Goal: Task Accomplishment & Management: Manage account settings

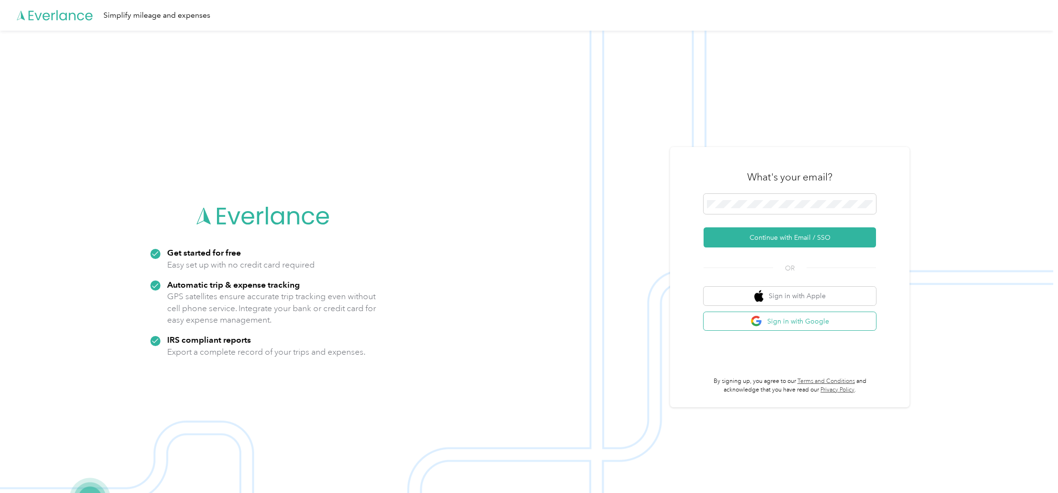
click at [788, 320] on button "Sign in with Google" at bounding box center [789, 321] width 172 height 19
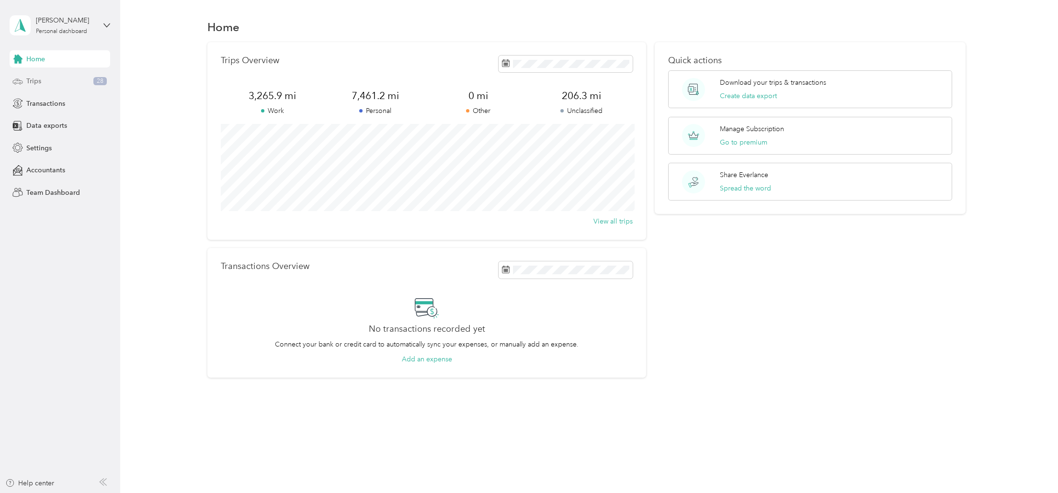
click at [32, 83] on span "Trips" at bounding box center [33, 81] width 15 height 10
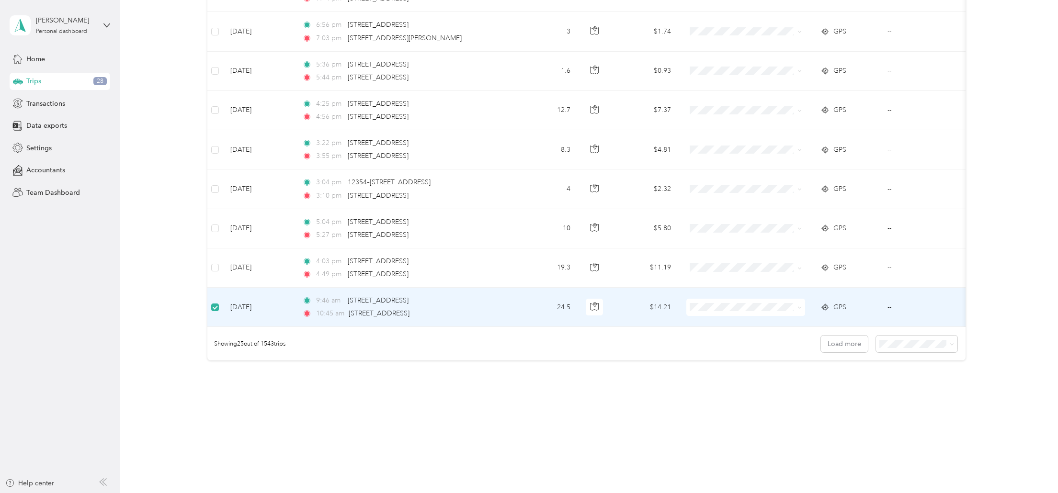
scroll to position [818, 0]
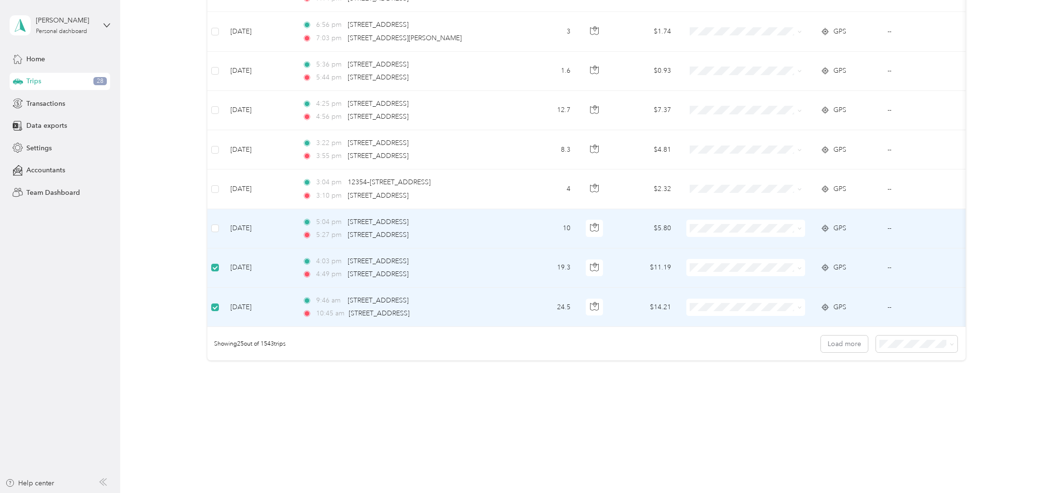
click at [215, 235] on td at bounding box center [214, 228] width 15 height 39
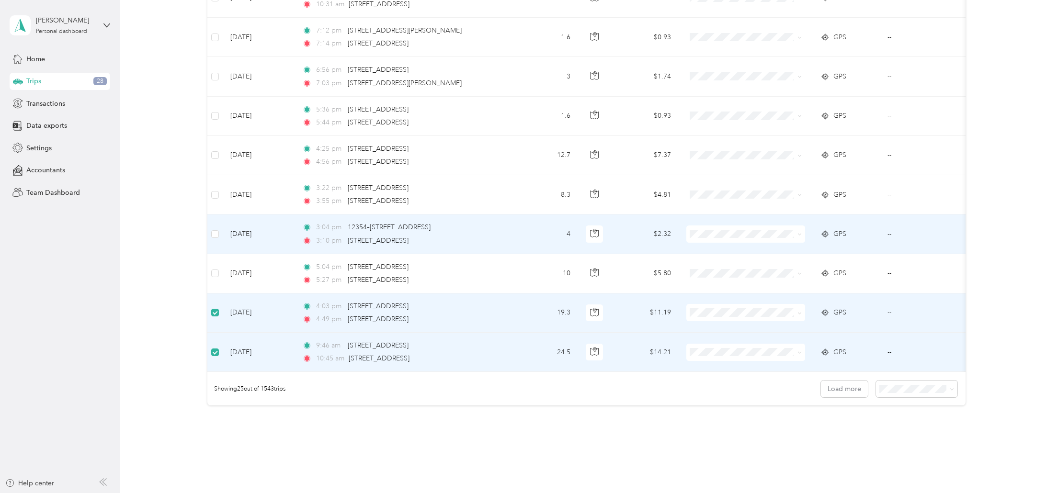
scroll to position [772, 0]
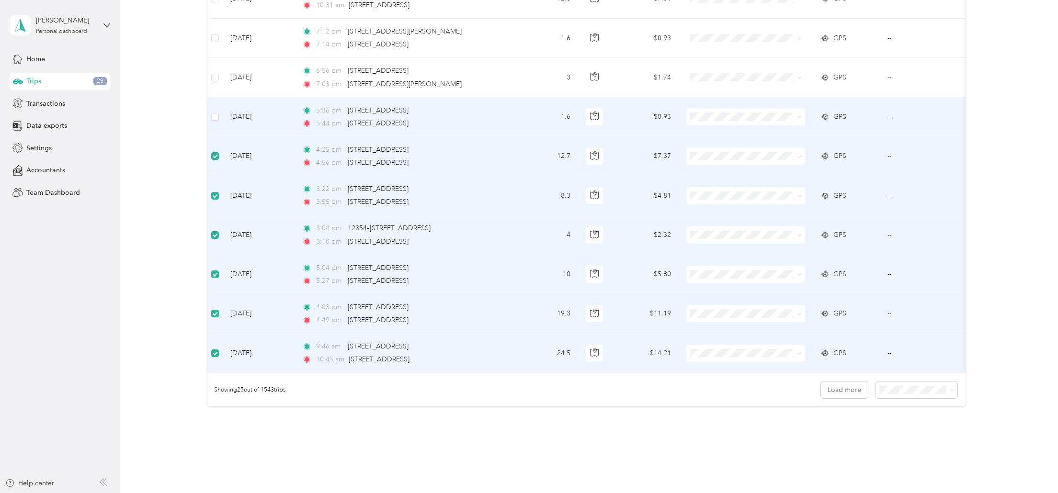
click at [220, 114] on td at bounding box center [214, 117] width 15 height 39
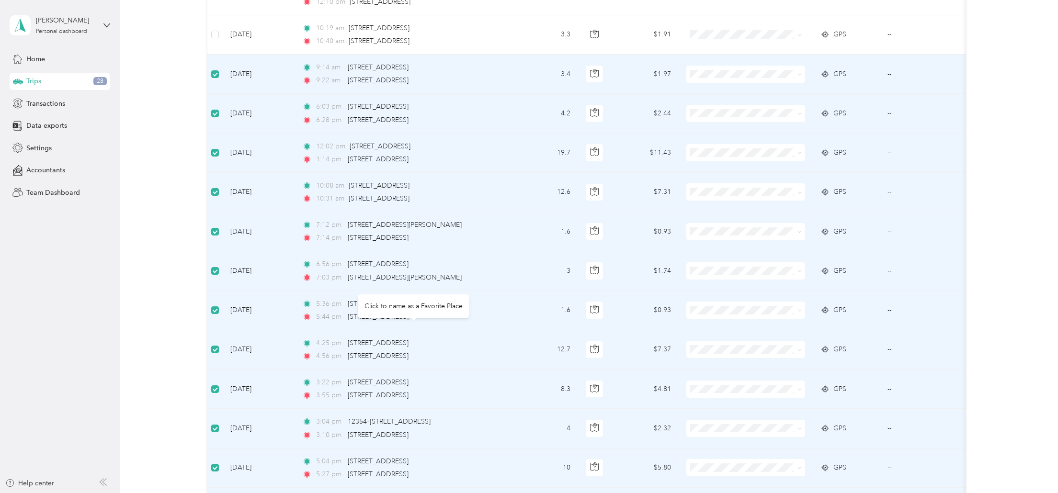
scroll to position [0, 0]
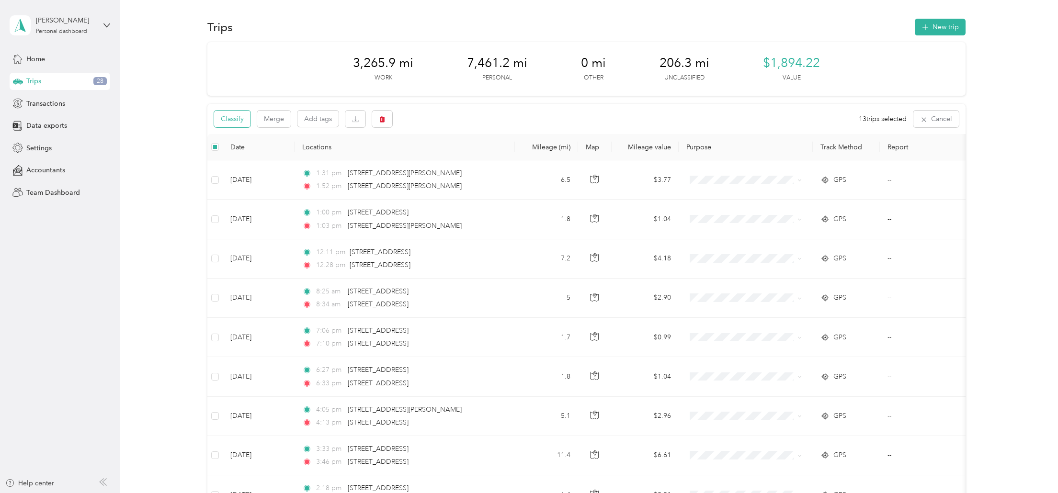
click at [233, 117] on button "Classify" at bounding box center [232, 119] width 36 height 17
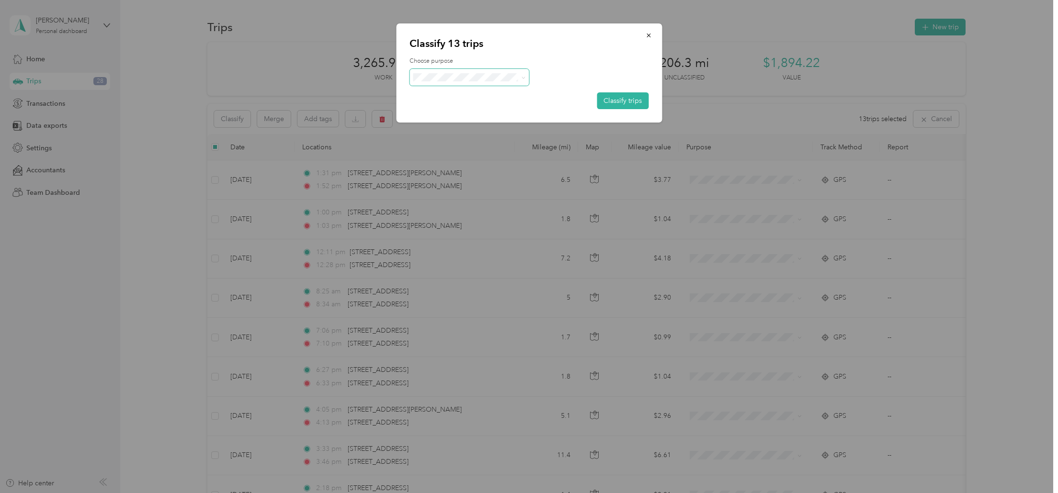
click at [449, 72] on span at bounding box center [469, 77] width 120 height 17
click at [524, 77] on icon at bounding box center [523, 78] width 4 height 4
click at [448, 111] on span "Personal" at bounding box center [477, 112] width 89 height 10
click at [616, 102] on button "Classify trips" at bounding box center [623, 100] width 52 height 17
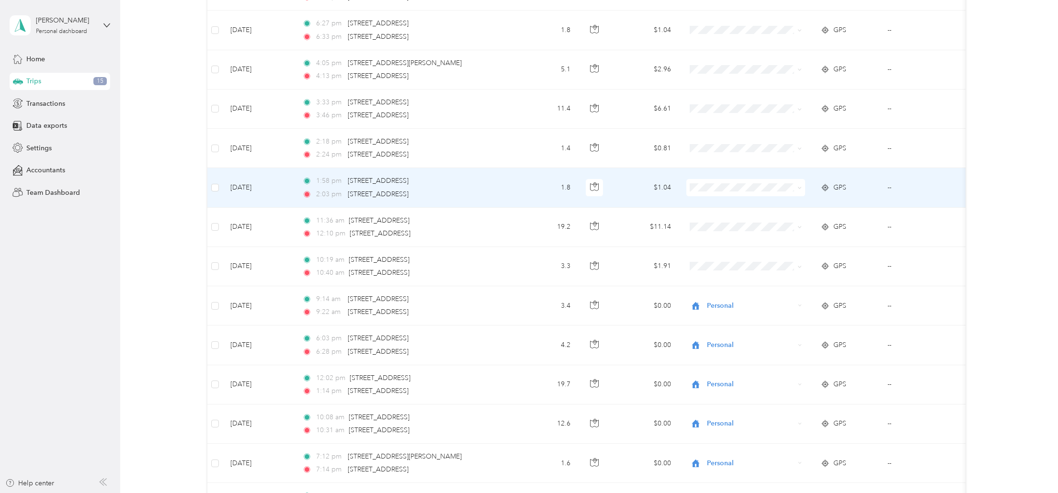
scroll to position [351, 0]
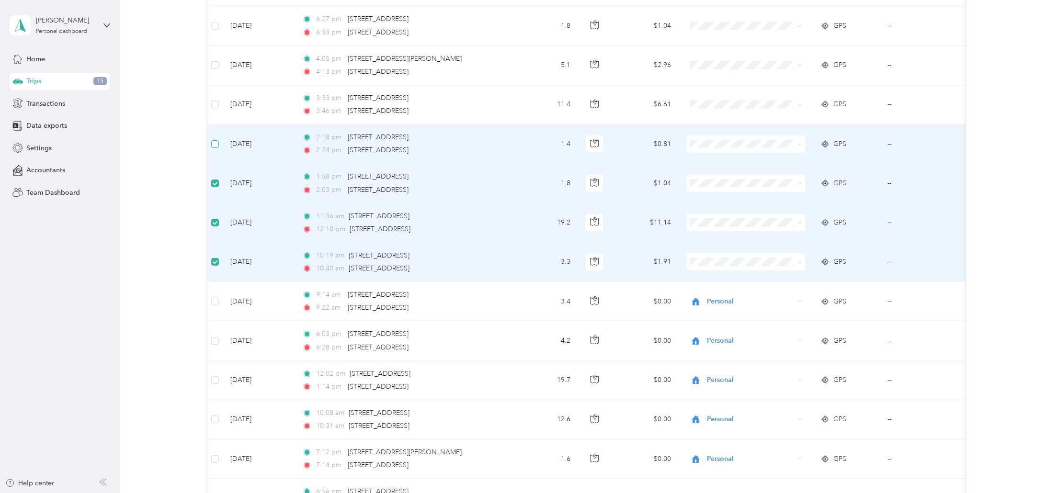
click at [216, 147] on label at bounding box center [215, 144] width 8 height 11
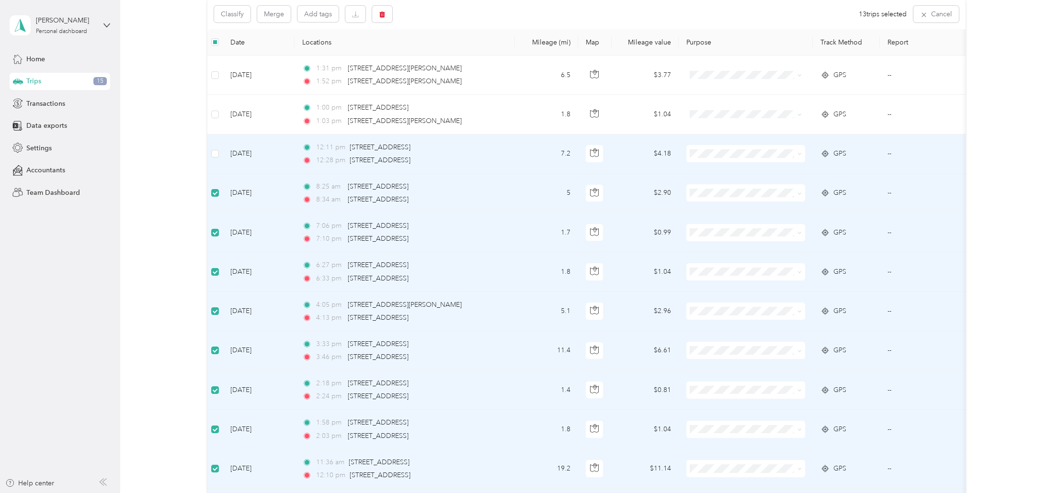
scroll to position [0, 0]
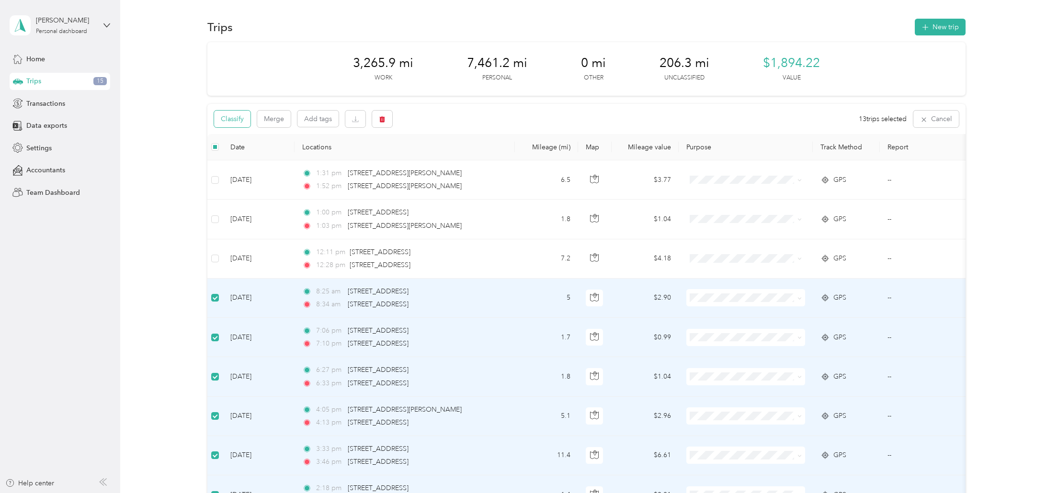
click at [231, 119] on button "Classify" at bounding box center [232, 119] width 36 height 17
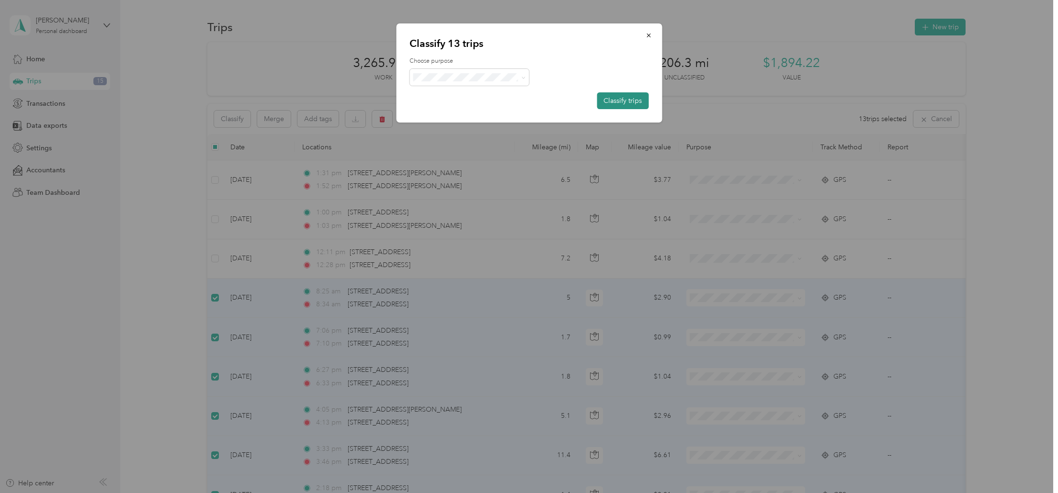
click at [629, 97] on button "Classify trips" at bounding box center [623, 100] width 52 height 17
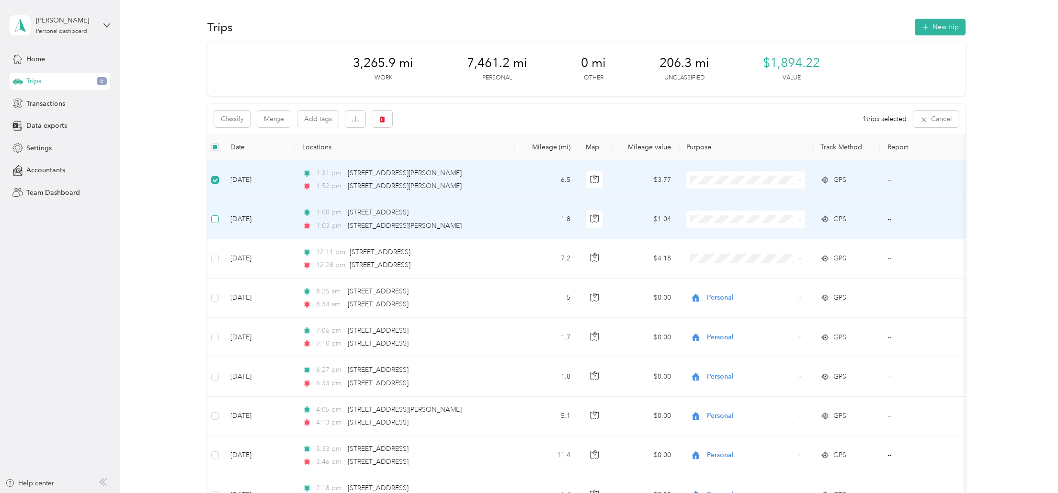
click at [214, 210] on td at bounding box center [214, 219] width 15 height 39
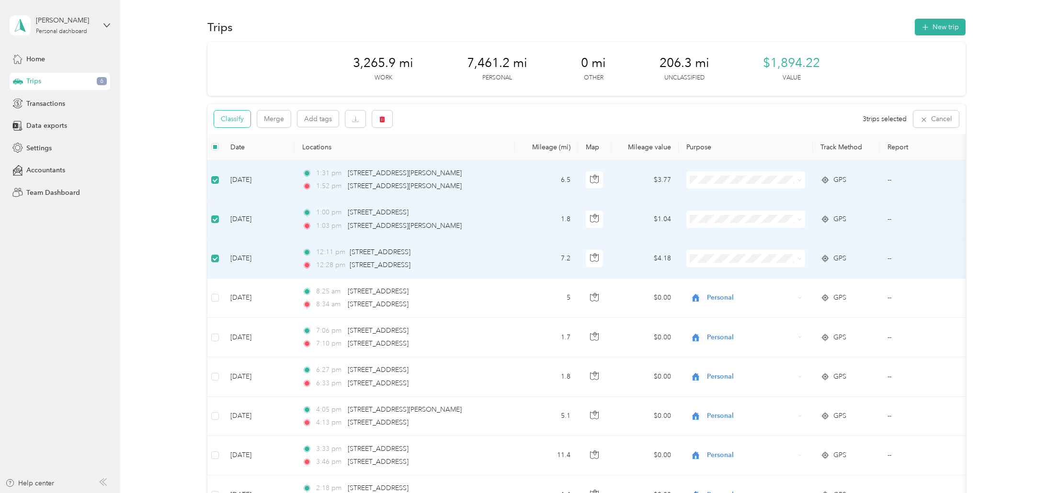
click at [239, 118] on button "Classify" at bounding box center [232, 119] width 36 height 17
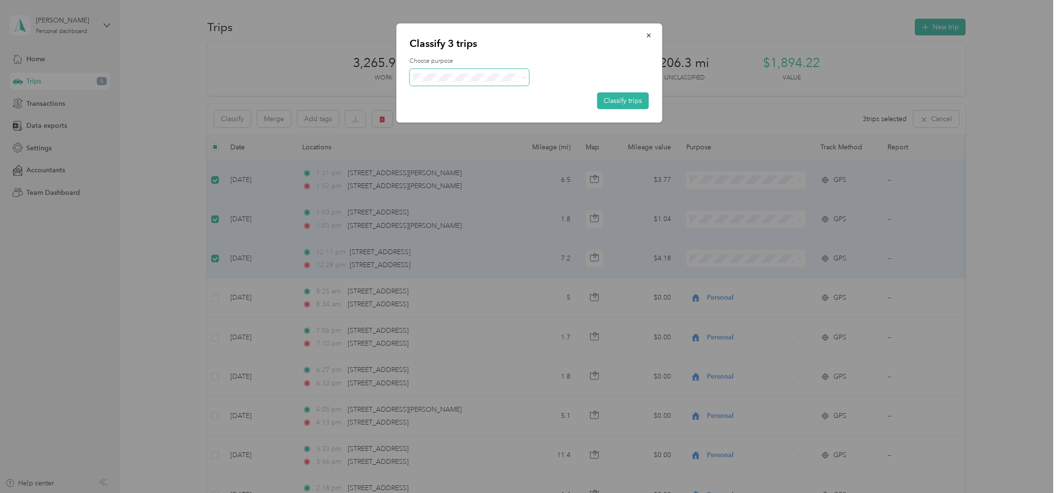
click at [523, 76] on icon at bounding box center [523, 78] width 4 height 4
click at [434, 96] on li "Work" at bounding box center [469, 92] width 120 height 17
click at [617, 99] on button "Classify trips" at bounding box center [623, 100] width 52 height 17
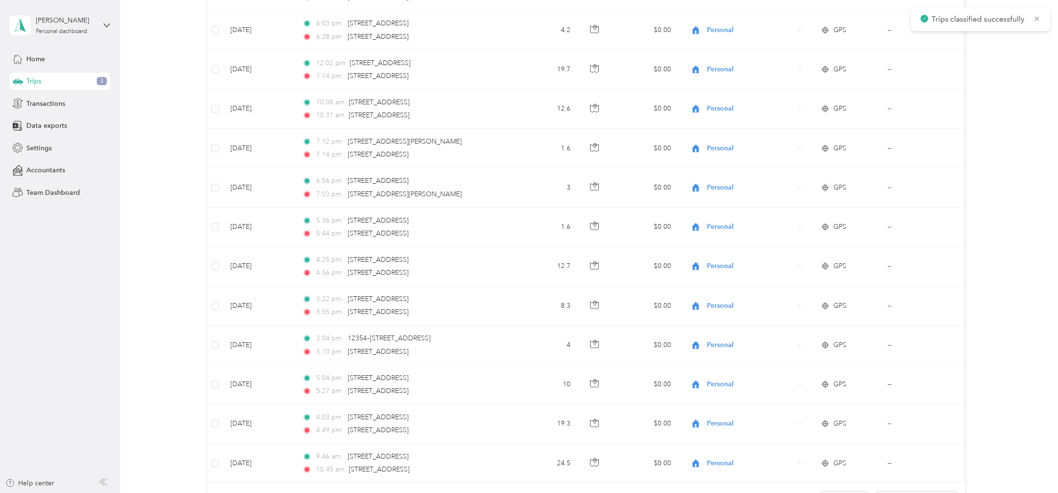
scroll to position [819, 0]
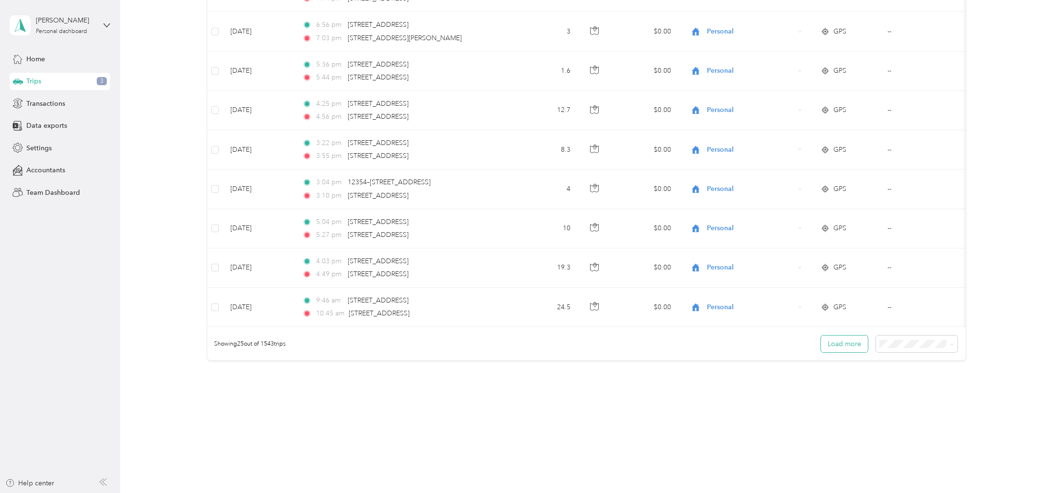
click at [845, 344] on button "Load more" at bounding box center [844, 344] width 47 height 17
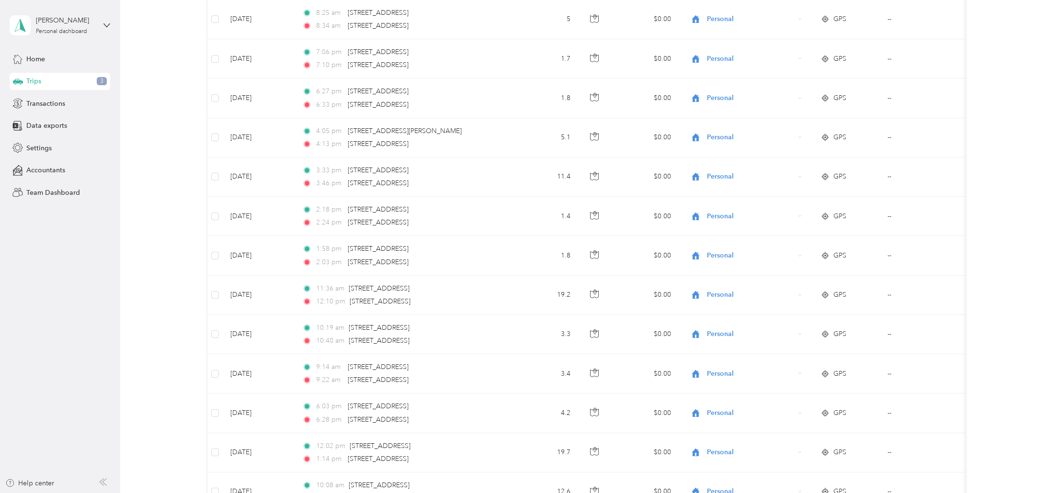
scroll to position [0, 0]
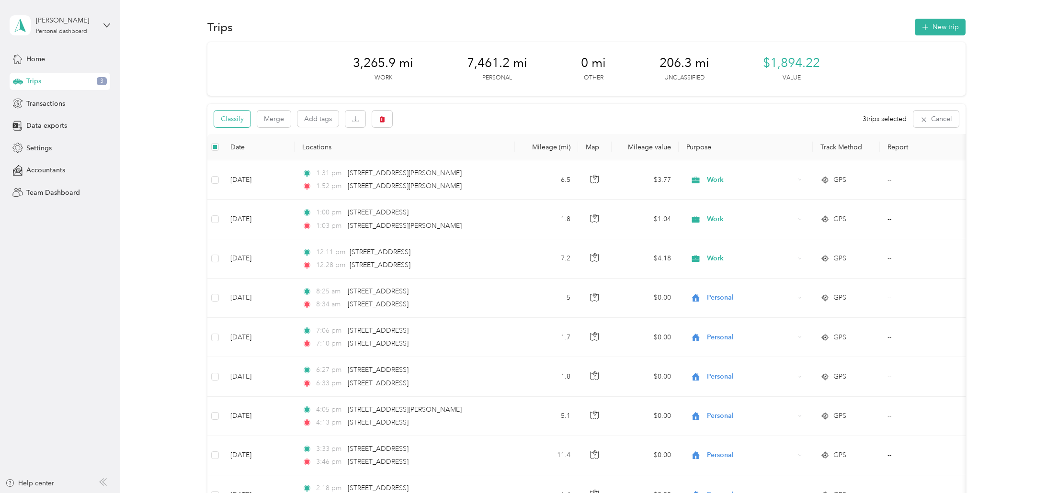
click at [236, 119] on button "Classify" at bounding box center [232, 119] width 36 height 17
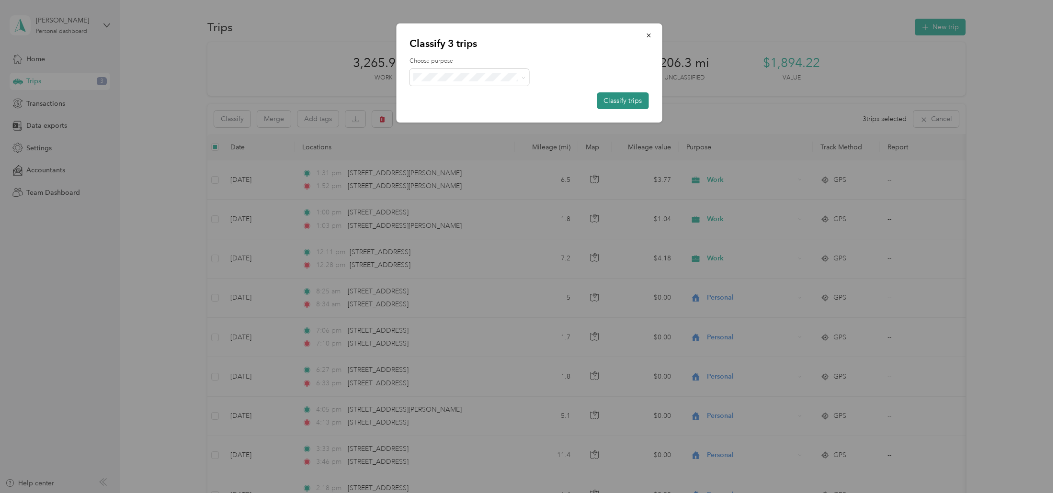
click at [616, 99] on button "Classify trips" at bounding box center [623, 100] width 52 height 17
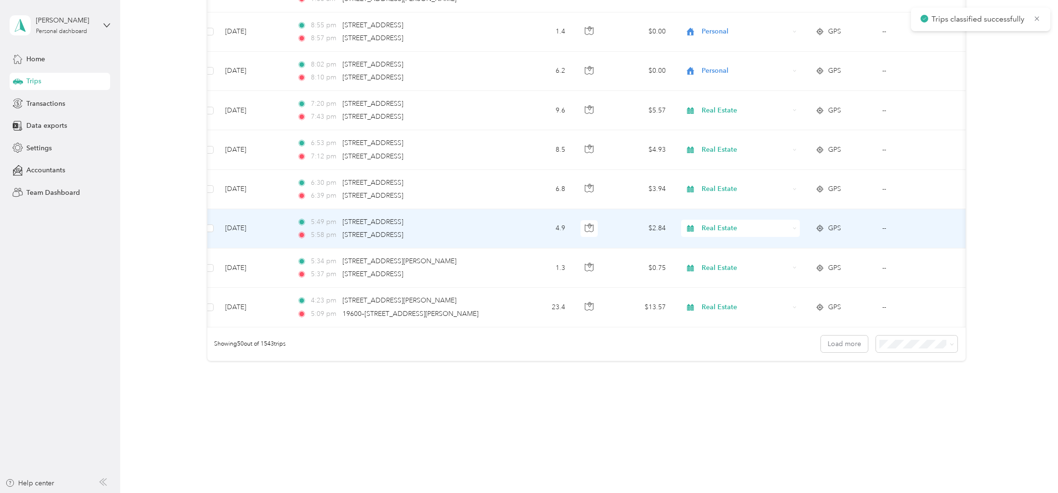
scroll to position [0, 6]
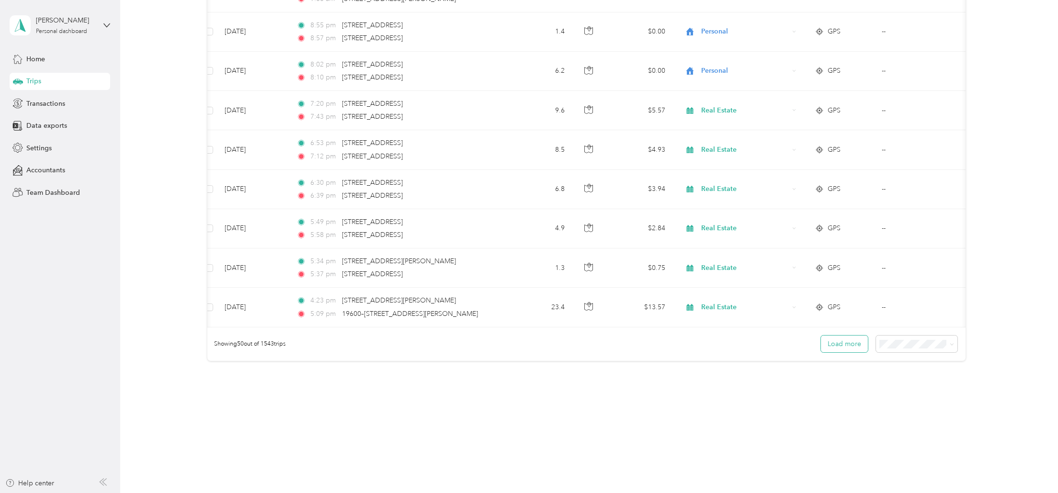
click at [844, 341] on button "Load more" at bounding box center [844, 344] width 47 height 17
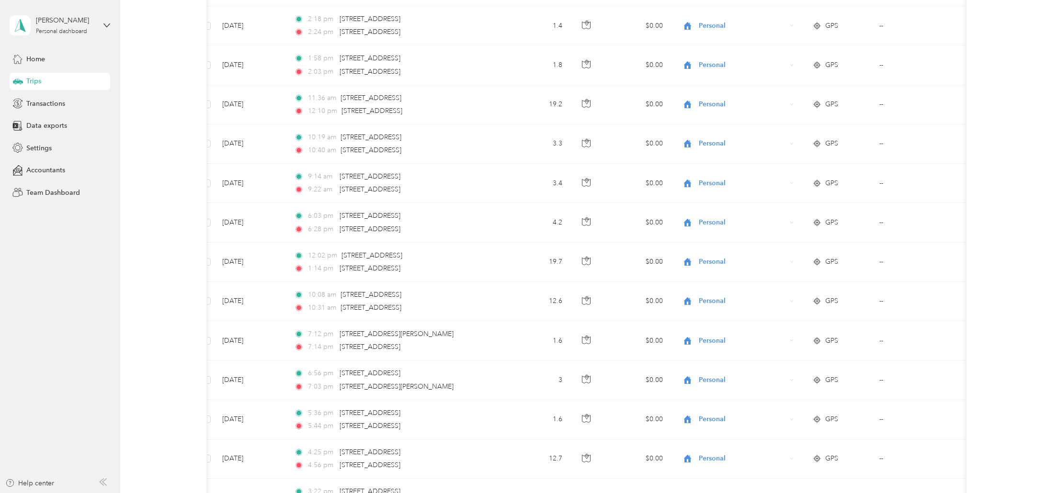
scroll to position [0, 0]
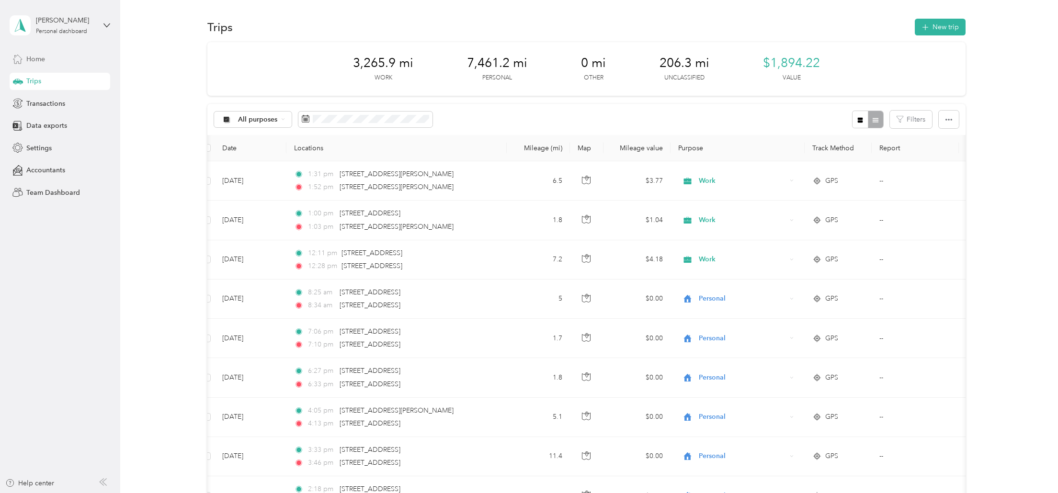
click at [34, 59] on span "Home" at bounding box center [35, 59] width 19 height 10
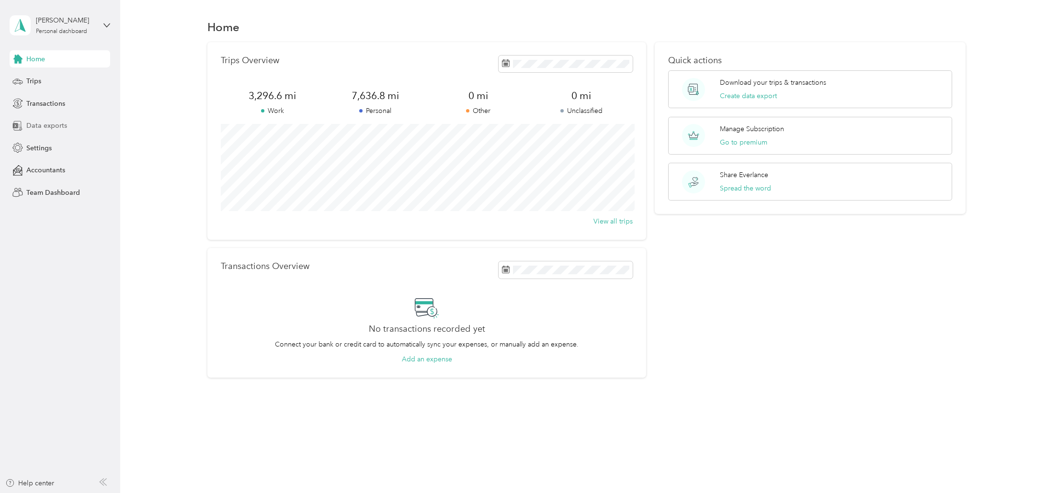
click at [48, 125] on span "Data exports" at bounding box center [46, 126] width 41 height 10
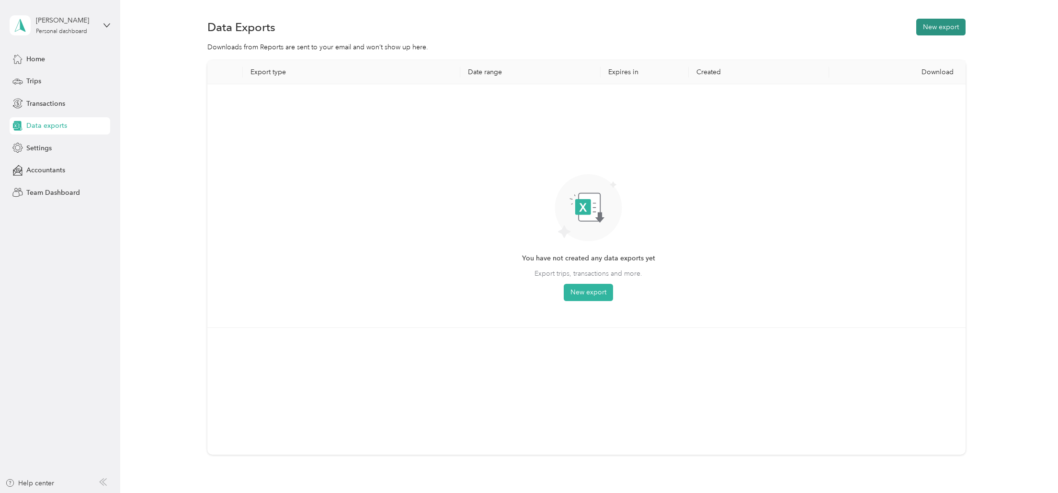
click at [943, 23] on button "New export" at bounding box center [940, 27] width 49 height 17
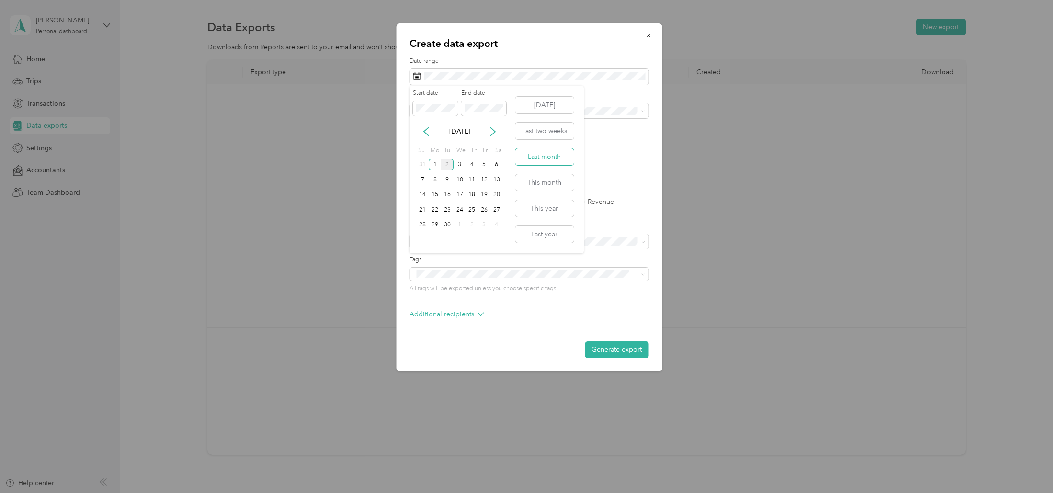
click at [543, 158] on button "Last month" at bounding box center [544, 156] width 58 height 17
click at [608, 353] on button "Generate export" at bounding box center [617, 349] width 64 height 17
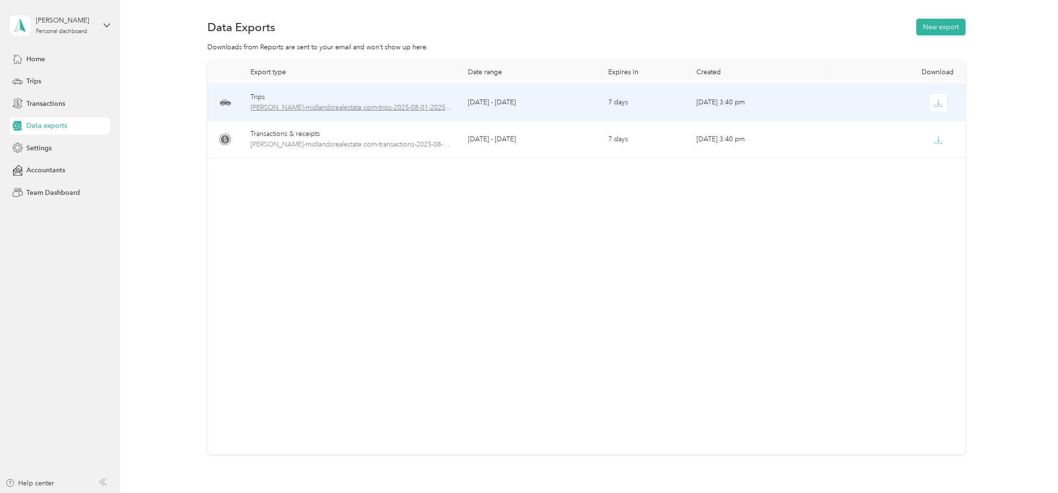
click at [316, 106] on span "[PERSON_NAME]-midlandsrealestate.com-trips-2025-08-01-2025-08-31.xlsx" at bounding box center [351, 107] width 203 height 11
click at [941, 100] on icon "button" at bounding box center [938, 103] width 9 height 9
